Goal: Navigation & Orientation: Find specific page/section

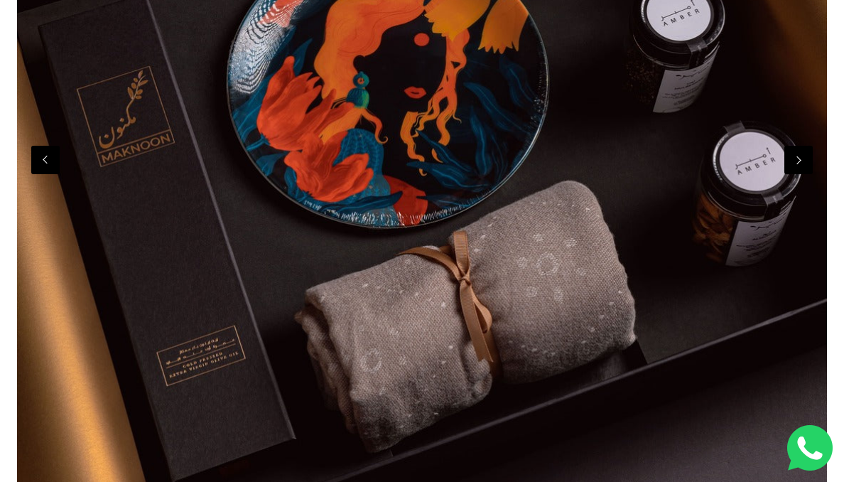
scroll to position [533, 0]
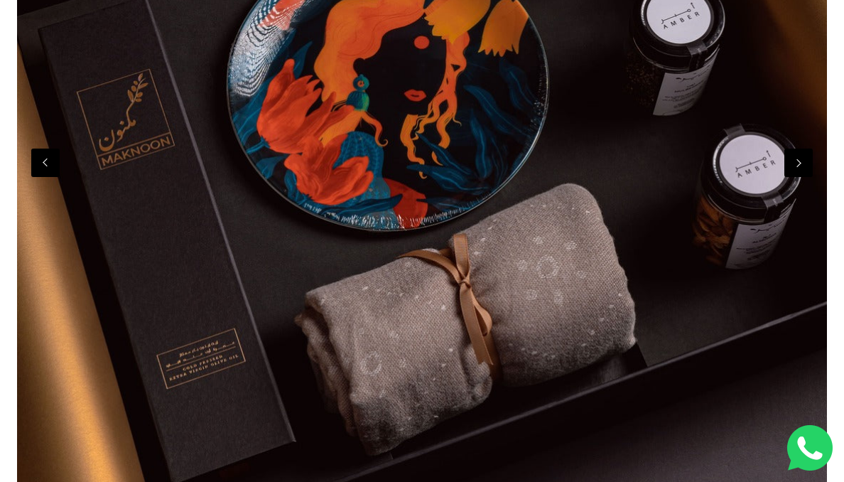
click at [799, 180] on img at bounding box center [422, 145] width 810 height 1048
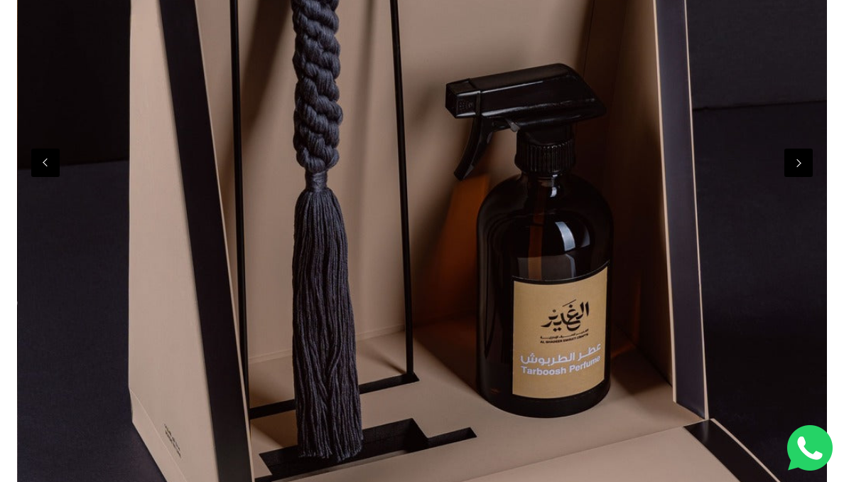
scroll to position [0, 2430]
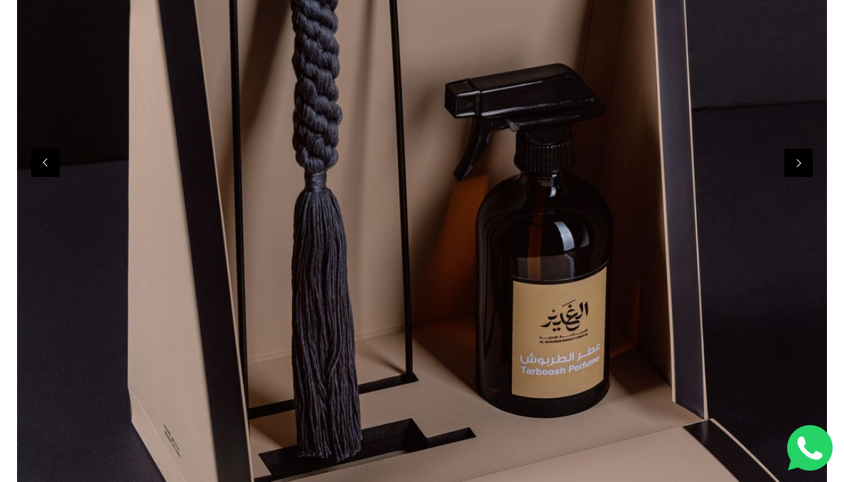
click at [799, 180] on img at bounding box center [422, 160] width 810 height 1079
click at [799, 178] on img at bounding box center [422, 160] width 810 height 1079
click at [798, 175] on button "Next" at bounding box center [799, 163] width 28 height 28
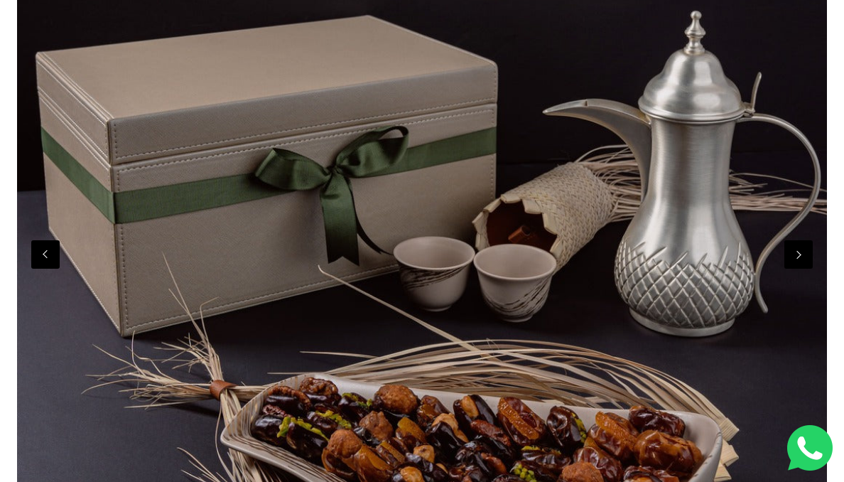
scroll to position [440, 0]
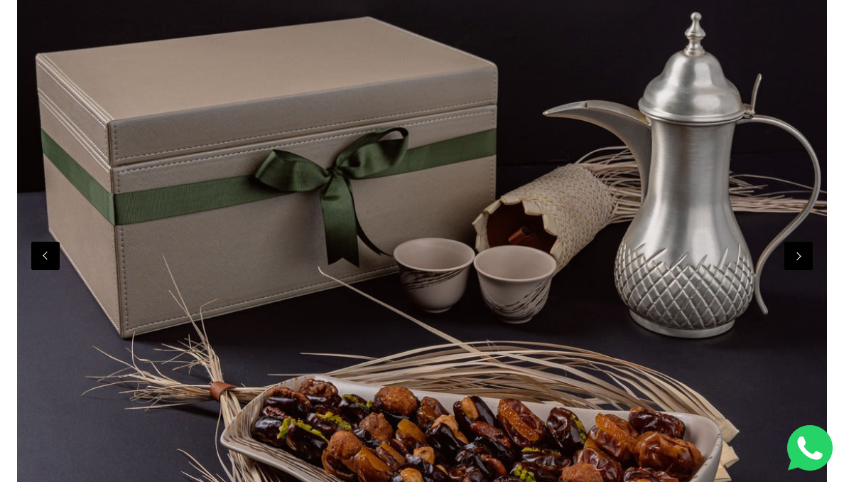
click at [804, 266] on button "Next" at bounding box center [799, 256] width 28 height 28
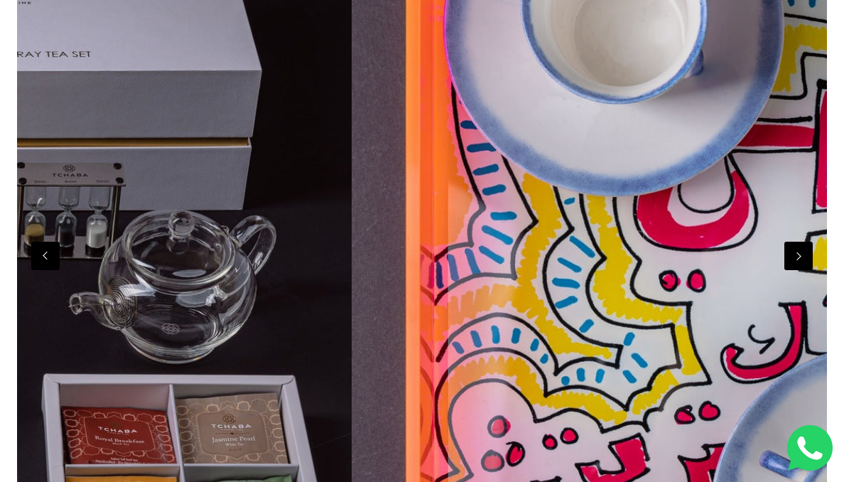
click at [802, 265] on button "Next" at bounding box center [799, 256] width 28 height 28
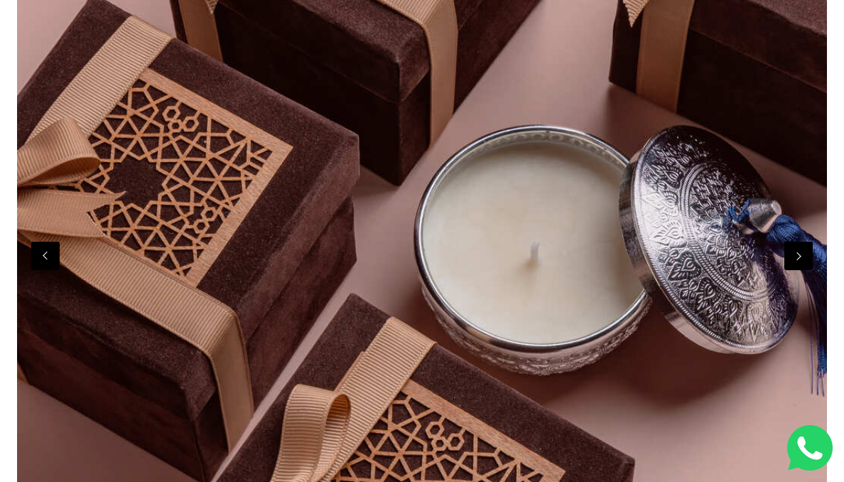
click at [799, 267] on button "Next" at bounding box center [799, 256] width 28 height 28
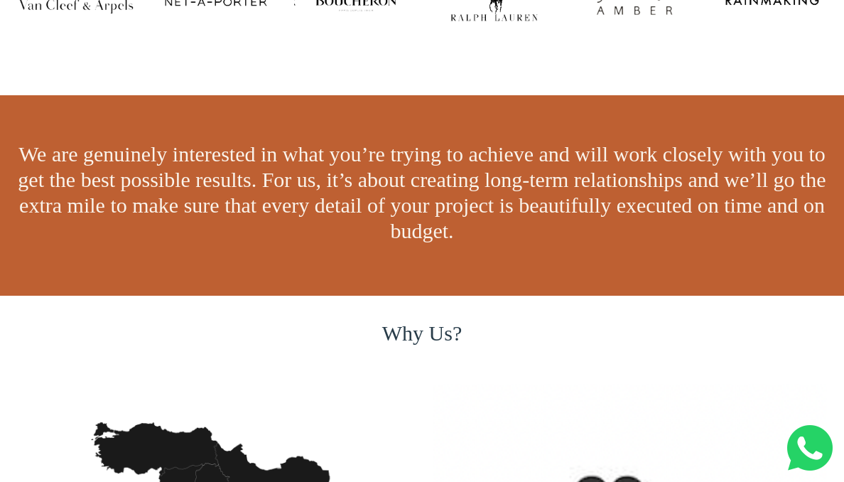
scroll to position [0, 0]
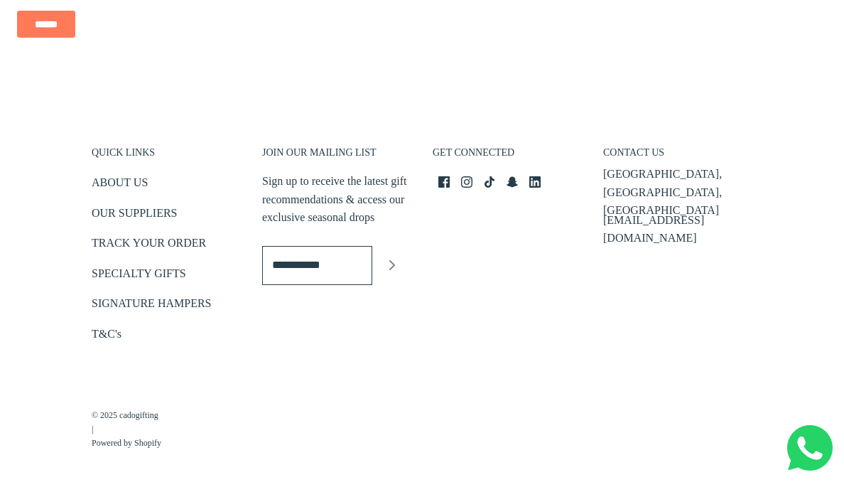
click at [394, 257] on icon "Join" at bounding box center [392, 265] width 17 height 17
click at [367, 439] on div "© 2025 cadogifting | Powered by Shopify" at bounding box center [422, 427] width 661 height 67
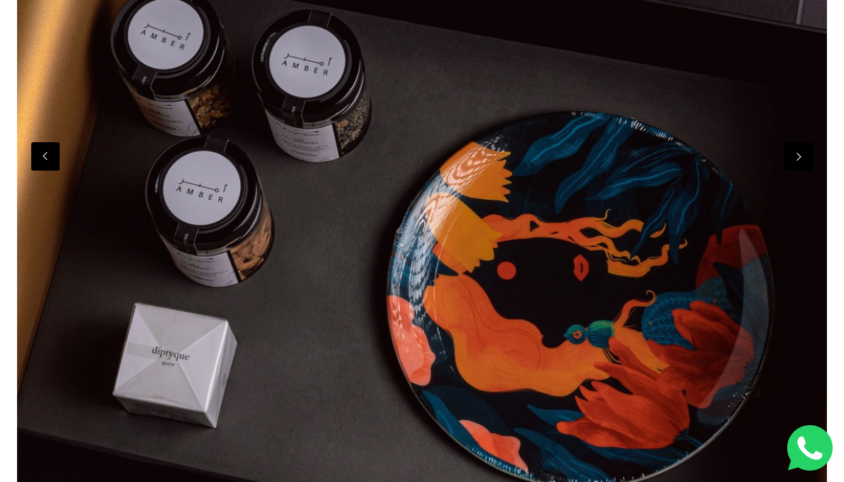
click at [792, 167] on button "Next" at bounding box center [799, 156] width 28 height 28
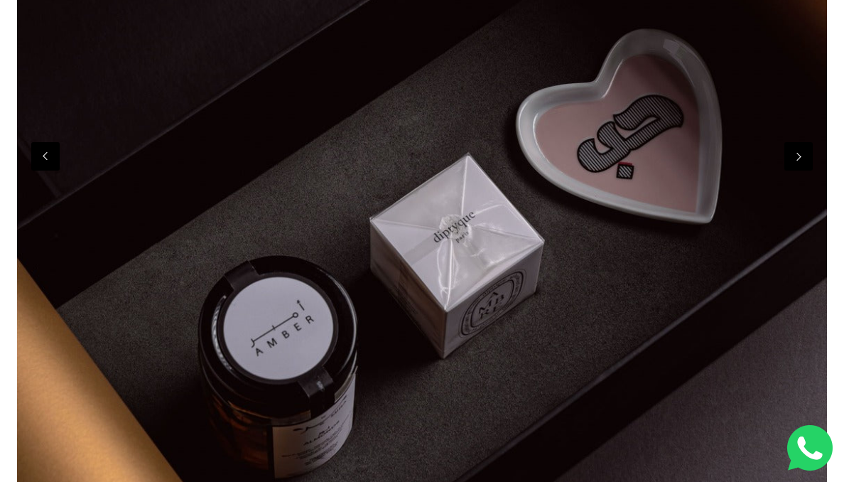
click at [793, 168] on button "Next" at bounding box center [799, 156] width 28 height 28
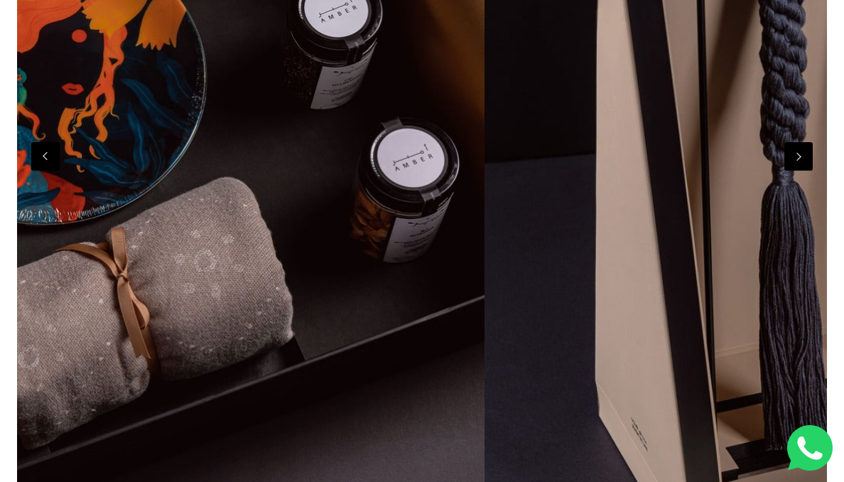
click at [793, 168] on button "Next" at bounding box center [799, 156] width 28 height 28
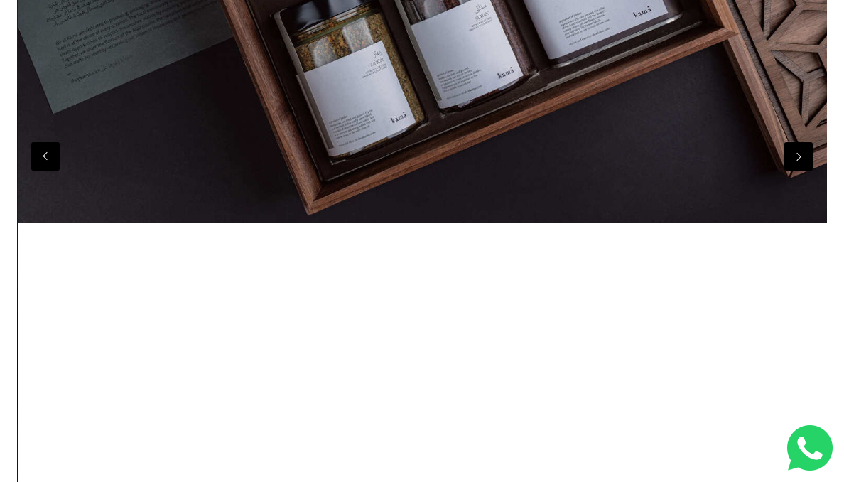
click at [793, 168] on button "Next" at bounding box center [799, 156] width 28 height 28
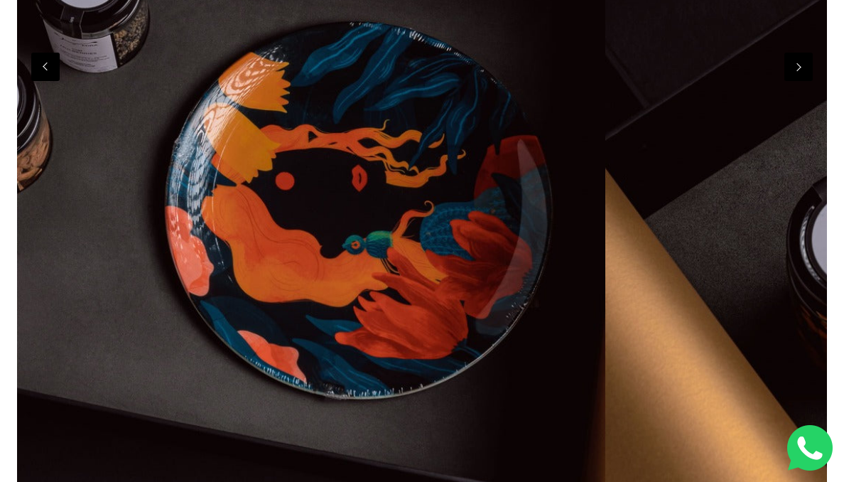
click at [796, 80] on button "Next" at bounding box center [799, 67] width 28 height 28
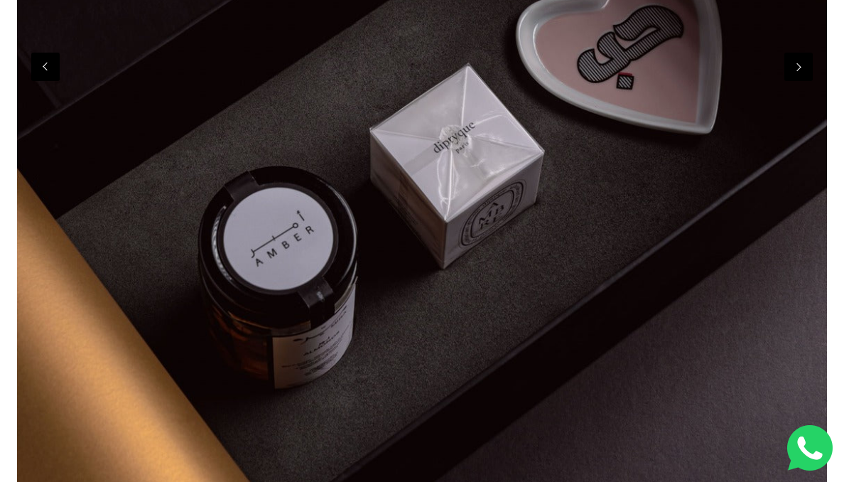
click at [796, 80] on button "Next" at bounding box center [799, 67] width 28 height 28
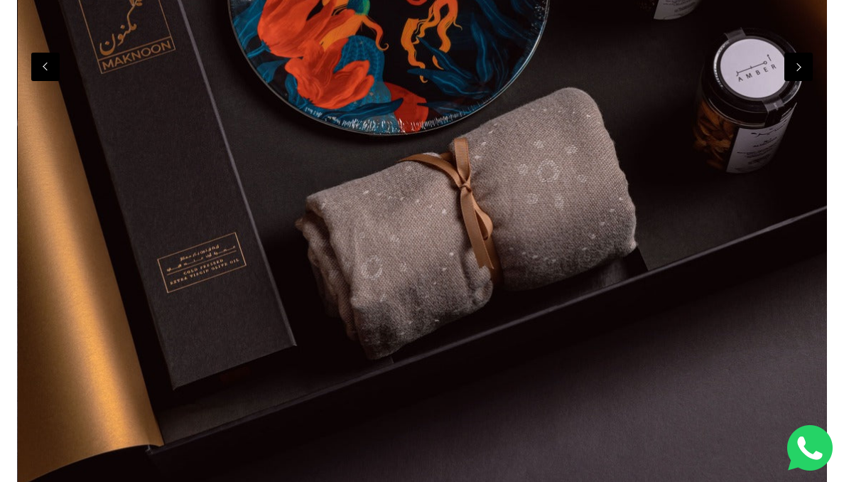
click at [796, 80] on button "Next" at bounding box center [799, 67] width 28 height 28
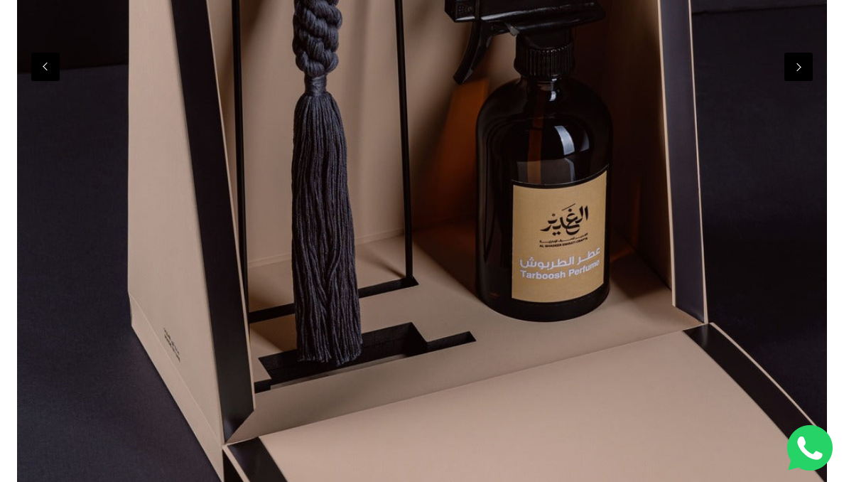
click at [796, 80] on button "Next" at bounding box center [799, 67] width 28 height 28
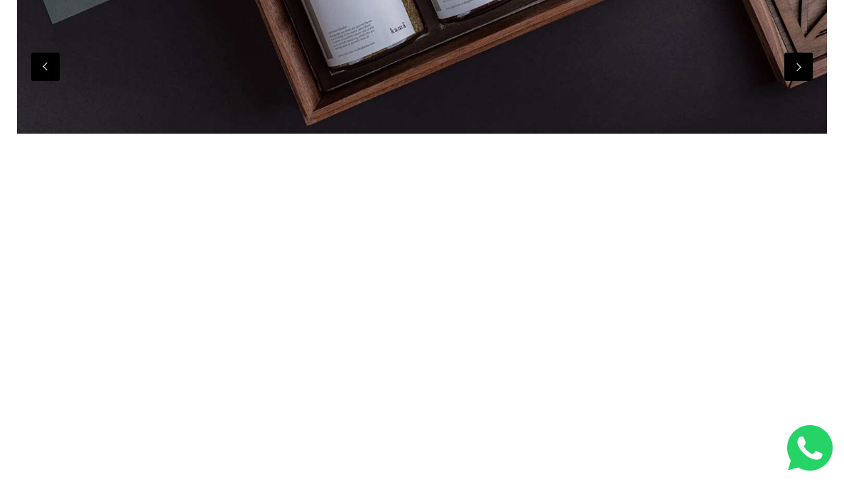
click at [796, 80] on button "Next" at bounding box center [799, 67] width 28 height 28
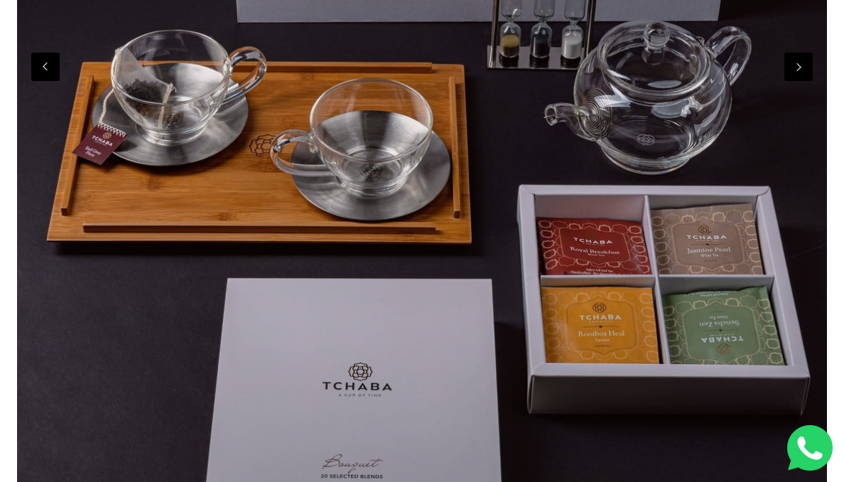
click at [55, 83] on div at bounding box center [422, 64] width 810 height 1079
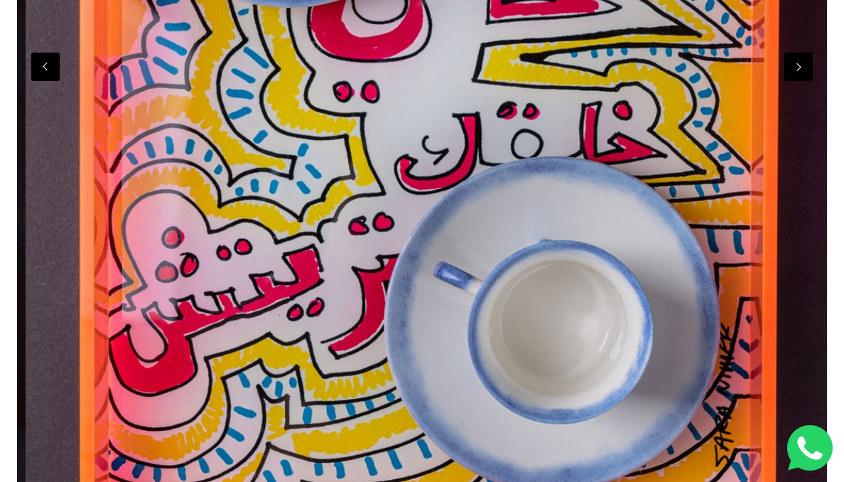
click at [52, 80] on button "Previous" at bounding box center [45, 67] width 28 height 28
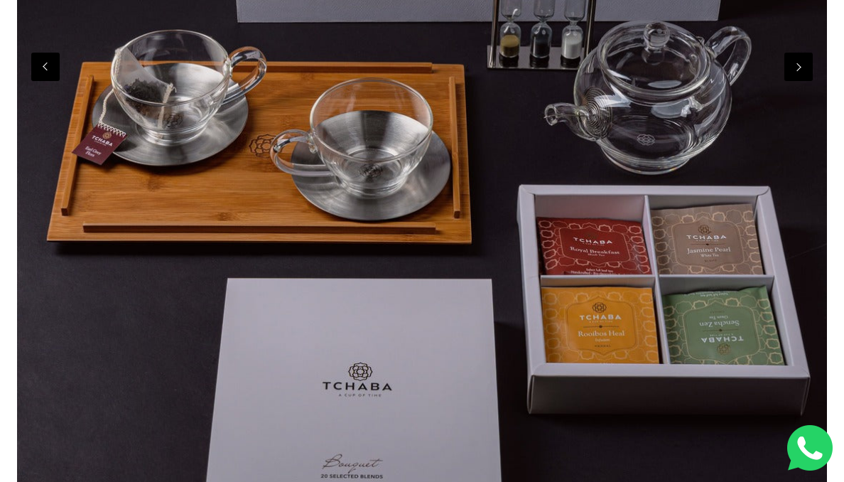
click at [52, 80] on button "Previous" at bounding box center [45, 67] width 28 height 28
click at [49, 78] on button "Previous" at bounding box center [45, 67] width 28 height 28
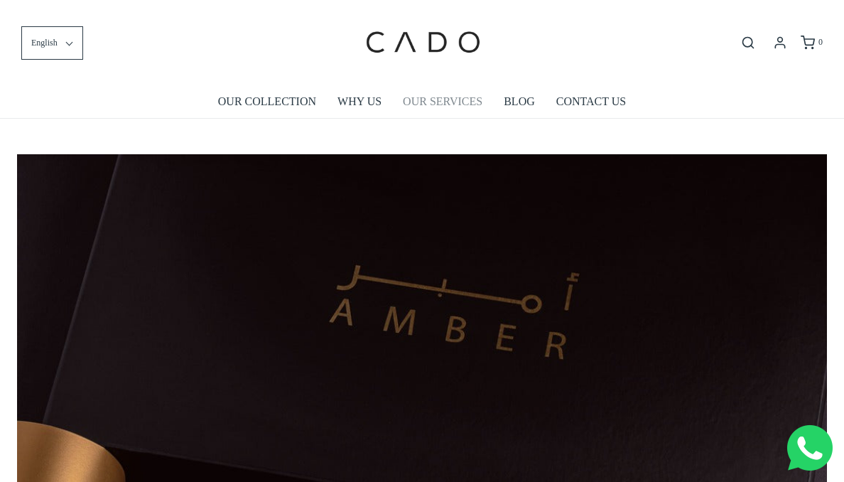
click at [451, 104] on link "OUR SERVICES" at bounding box center [443, 101] width 80 height 33
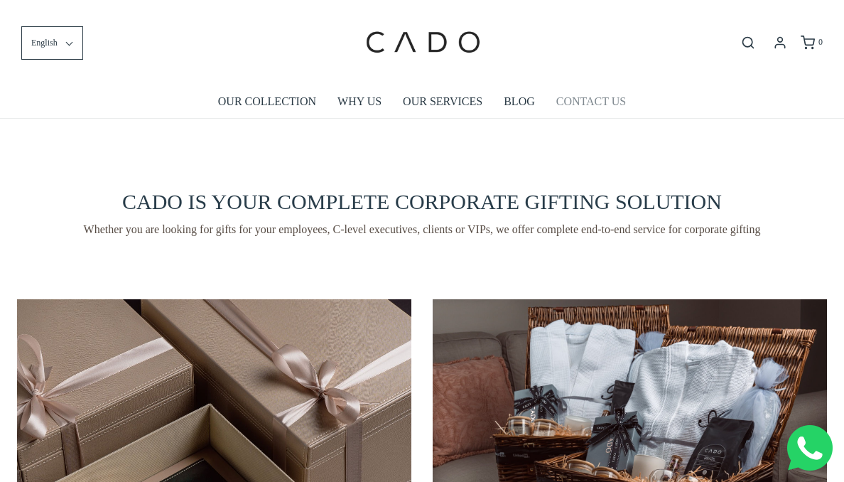
click at [593, 98] on link "CONTACT US" at bounding box center [591, 101] width 70 height 33
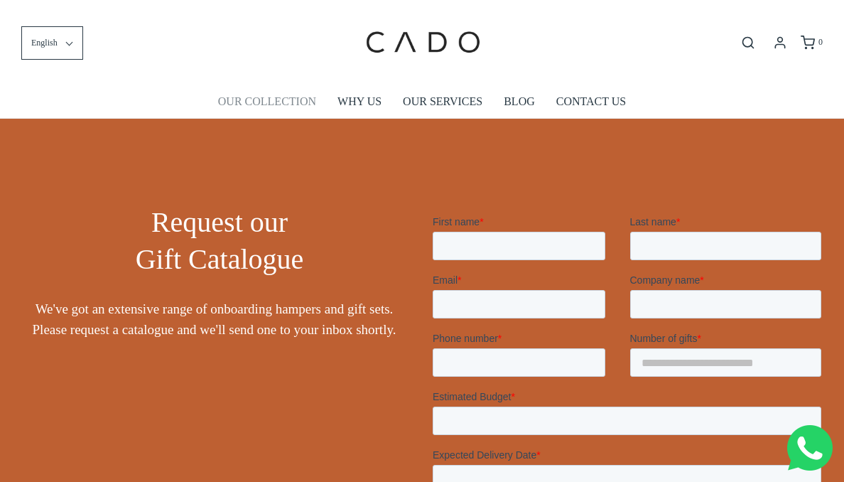
click at [291, 101] on link "OUR COLLECTION" at bounding box center [267, 101] width 98 height 33
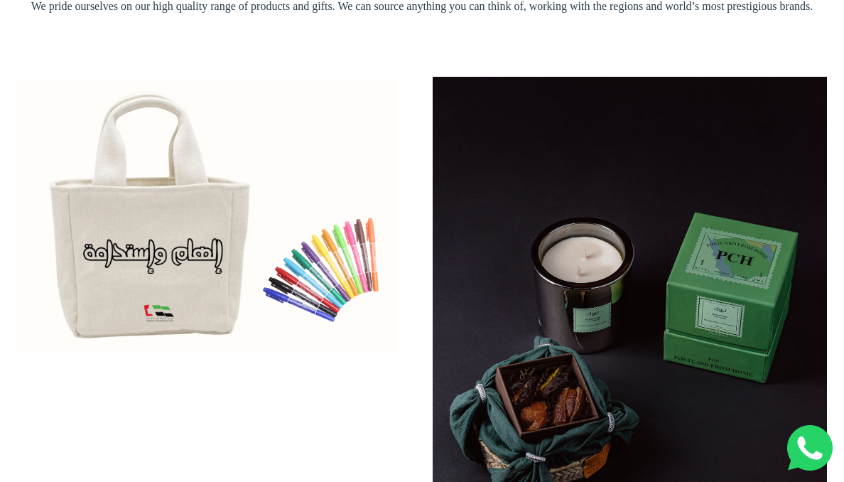
scroll to position [398, 0]
